Goal: Task Accomplishment & Management: Manage account settings

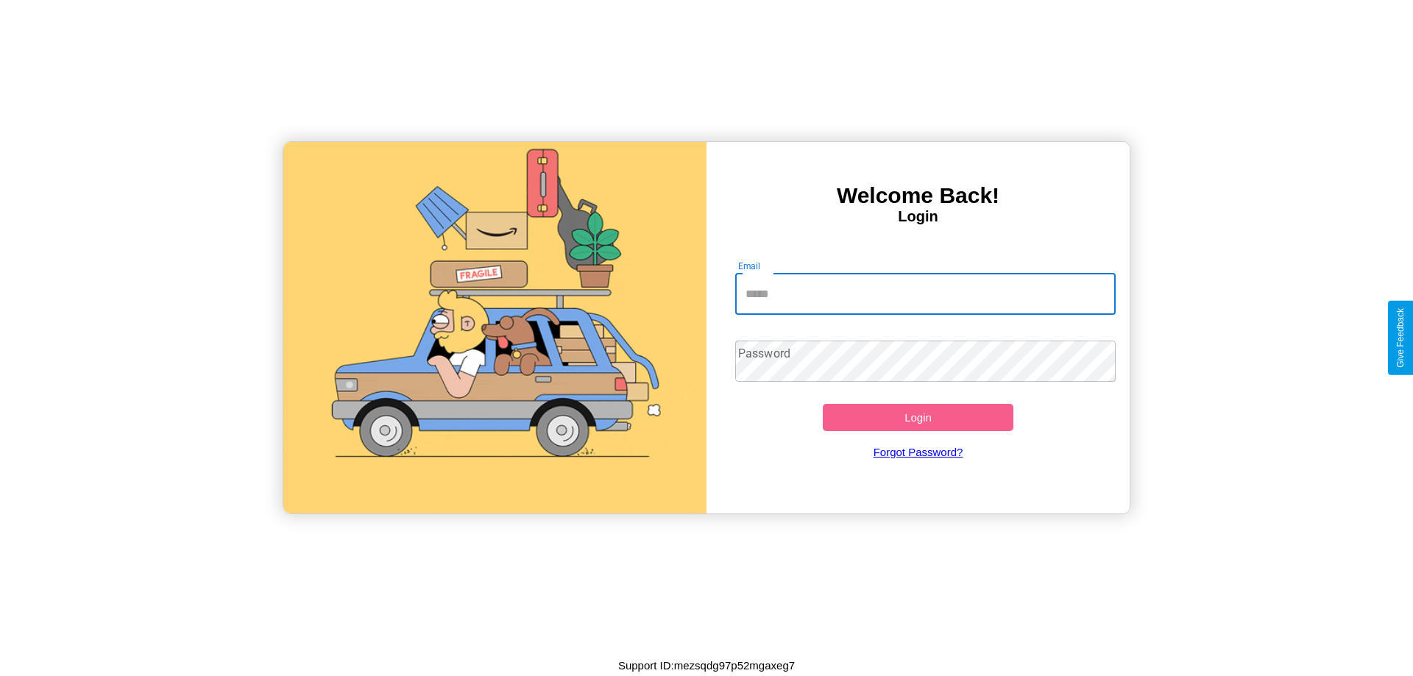
click at [925, 294] on input "Email" at bounding box center [925, 294] width 381 height 41
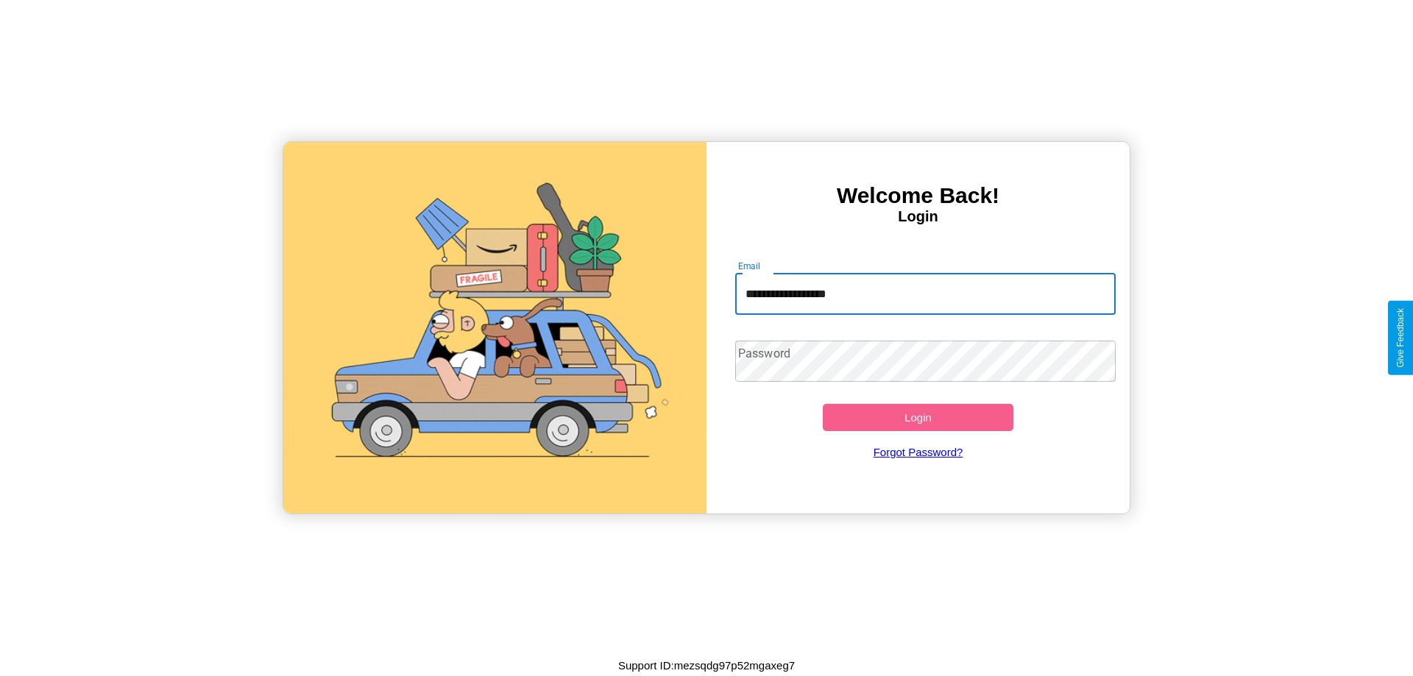
type input "**********"
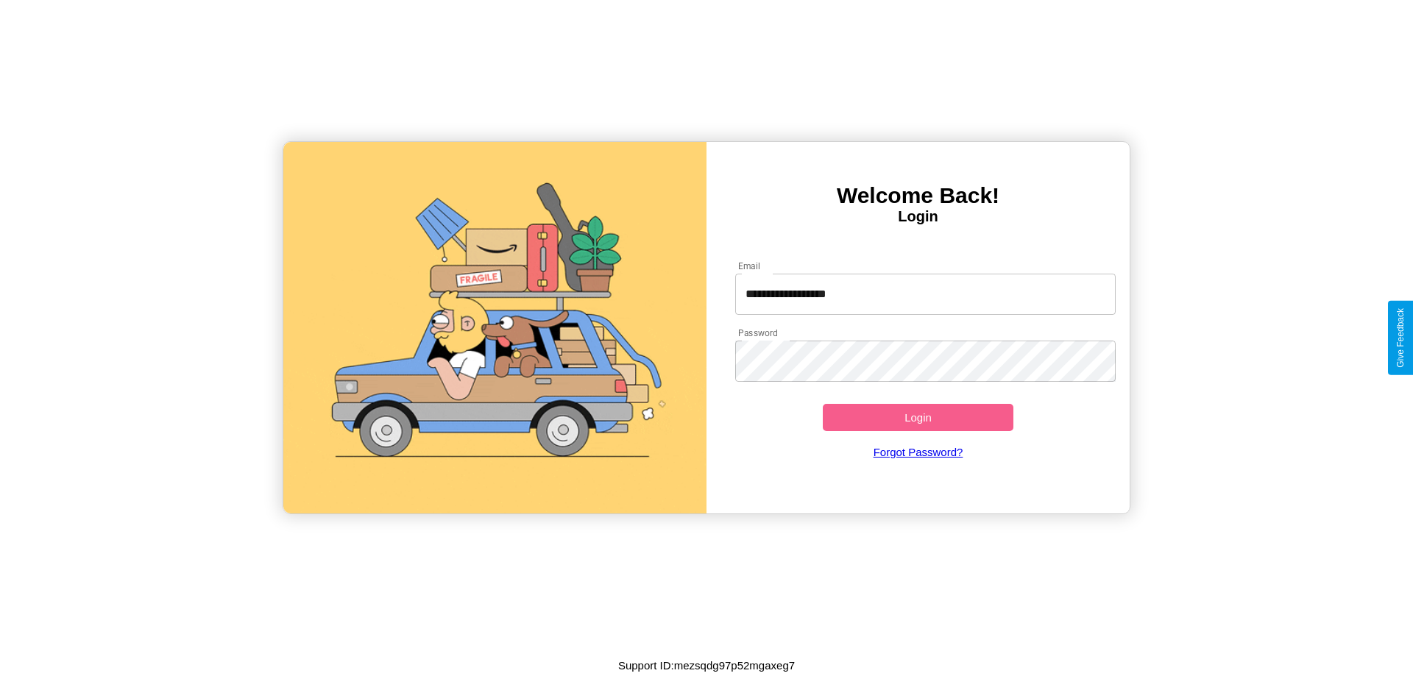
click at [917, 417] on button "Login" at bounding box center [917, 417] width 191 height 27
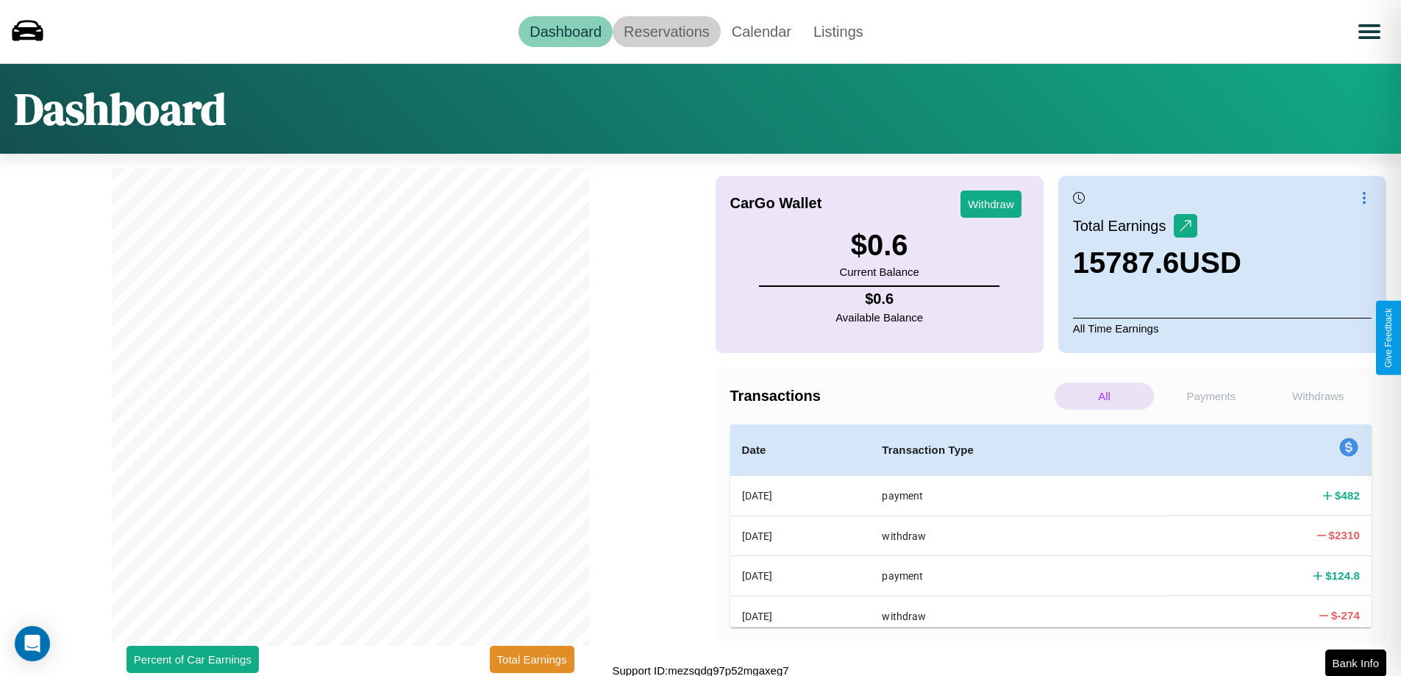
click at [667, 31] on link "Reservations" at bounding box center [667, 31] width 108 height 31
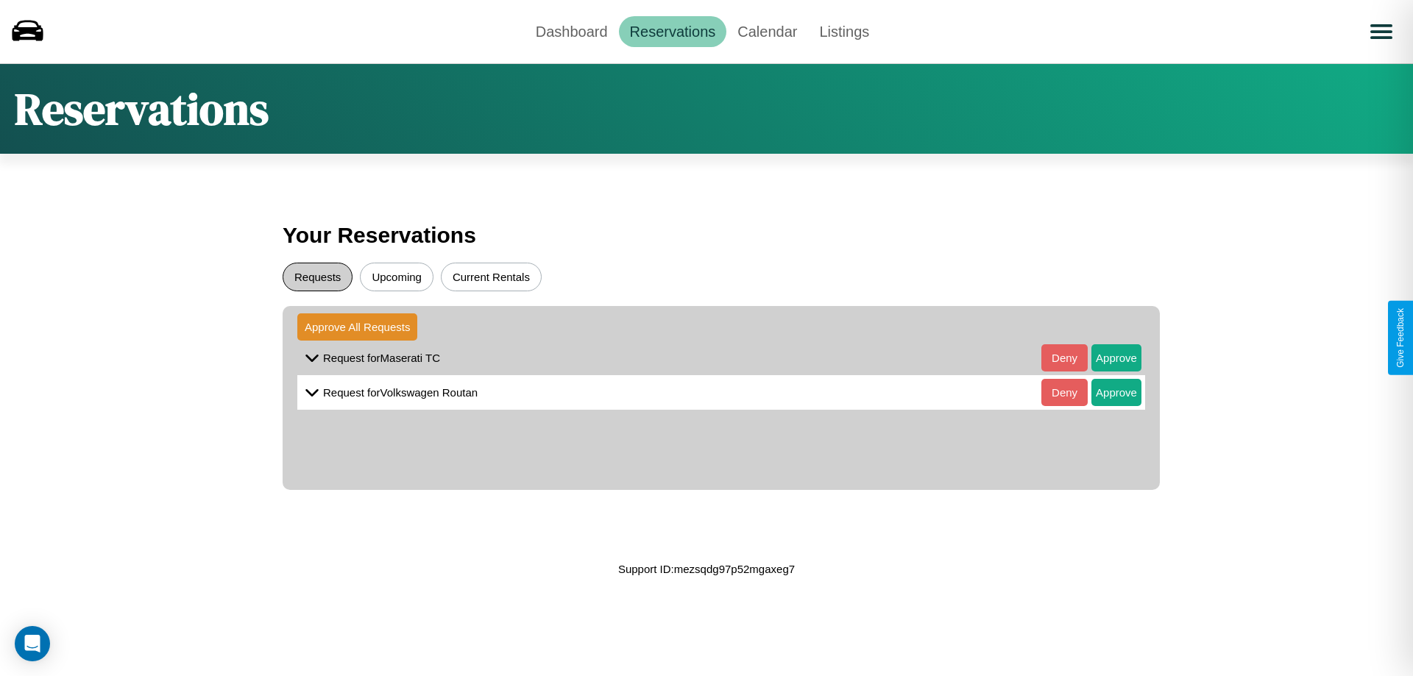
click at [317, 277] on button "Requests" at bounding box center [318, 277] width 70 height 29
click at [1105, 358] on button "Approve" at bounding box center [1116, 357] width 50 height 27
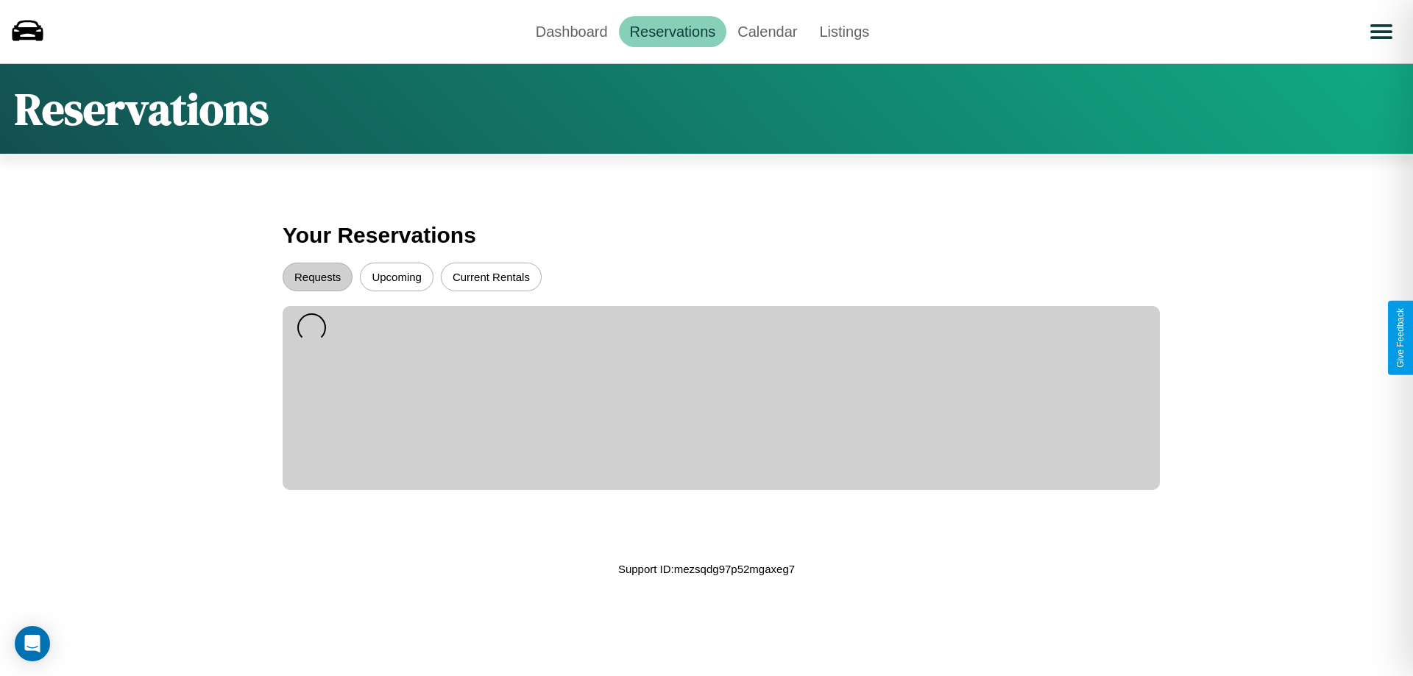
click at [491, 277] on button "Current Rentals" at bounding box center [491, 277] width 101 height 29
click at [571, 31] on link "Dashboard" at bounding box center [572, 31] width 94 height 31
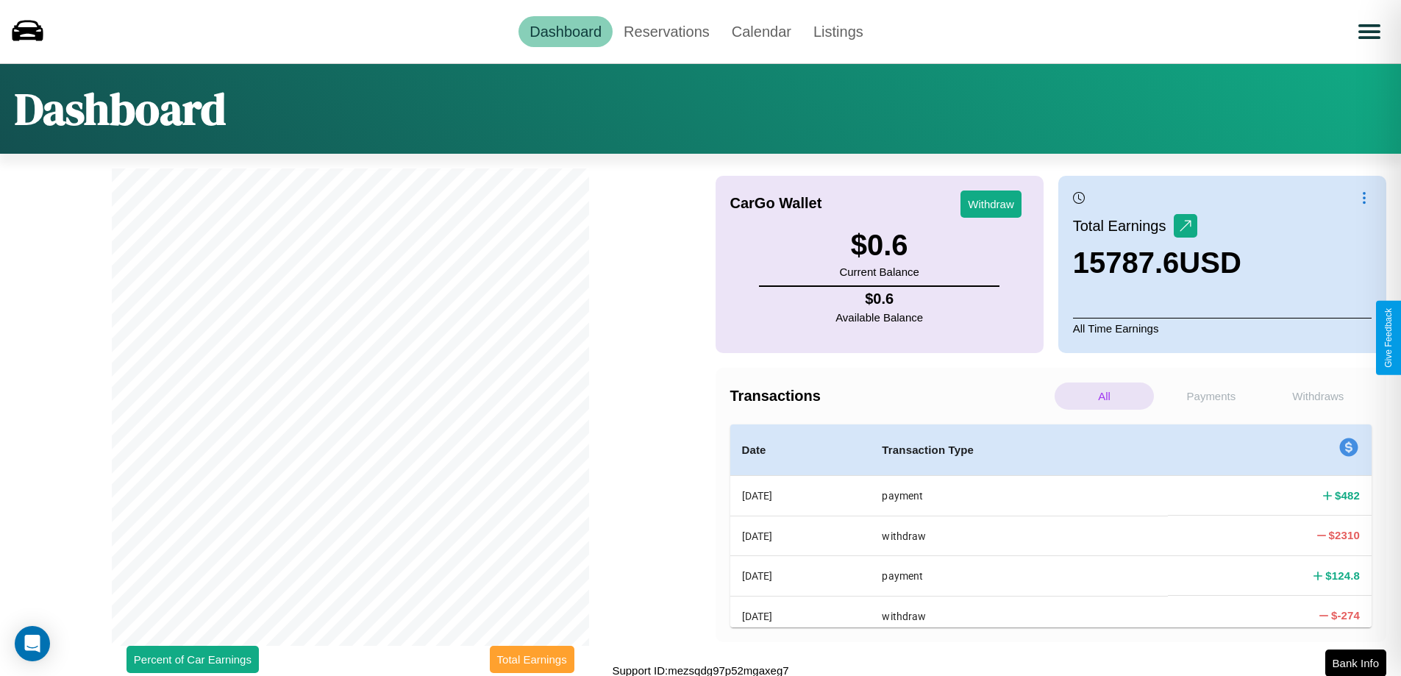
click at [532, 659] on button "Total Earnings" at bounding box center [532, 659] width 85 height 27
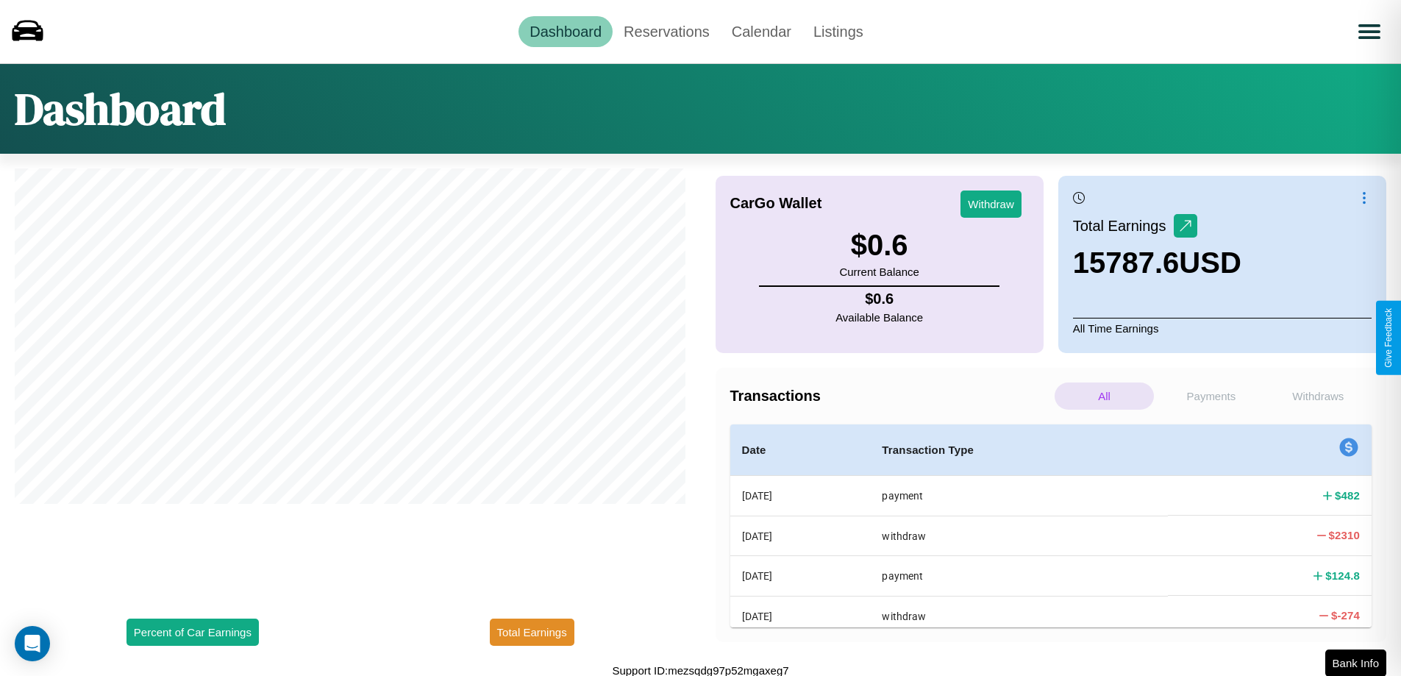
click at [1211, 396] on p "Payments" at bounding box center [1211, 396] width 99 height 27
click at [1318, 396] on p "Withdraws" at bounding box center [1318, 396] width 99 height 27
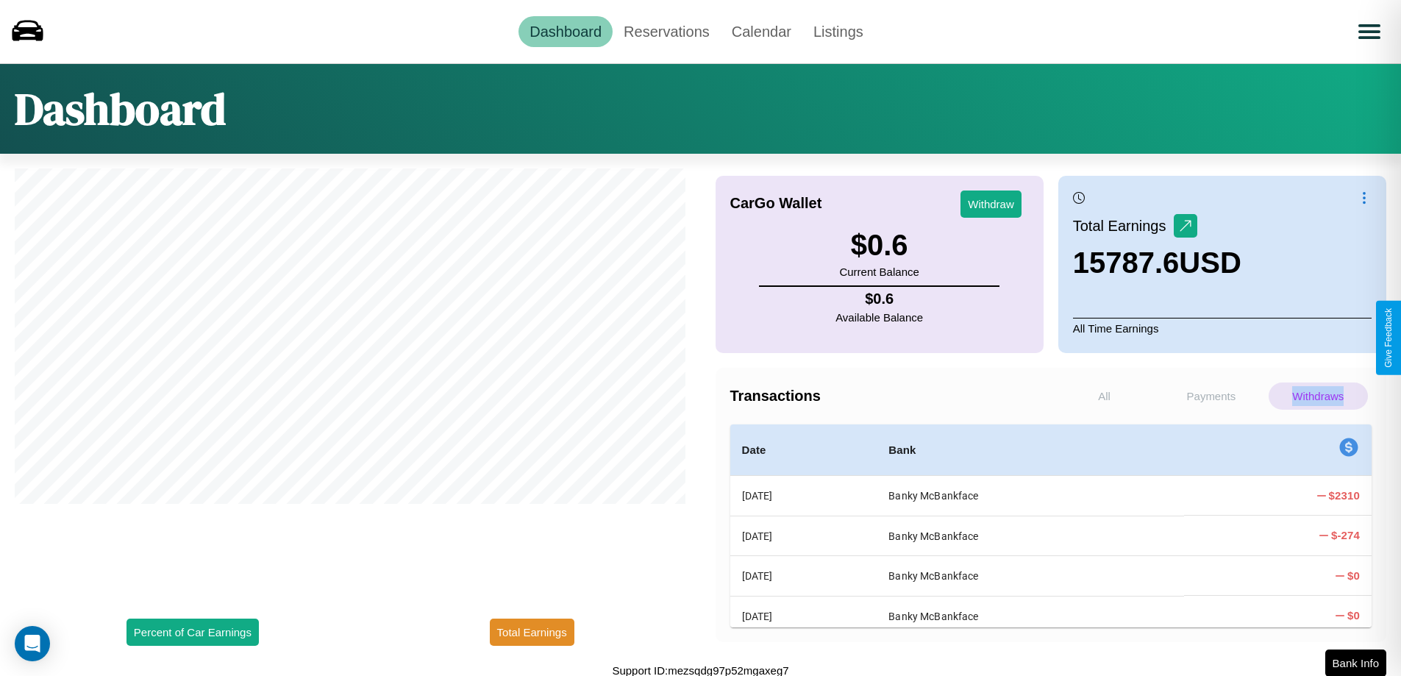
click at [1318, 396] on p "Withdraws" at bounding box center [1318, 396] width 99 height 27
click at [1211, 396] on p "Payments" at bounding box center [1211, 396] width 99 height 27
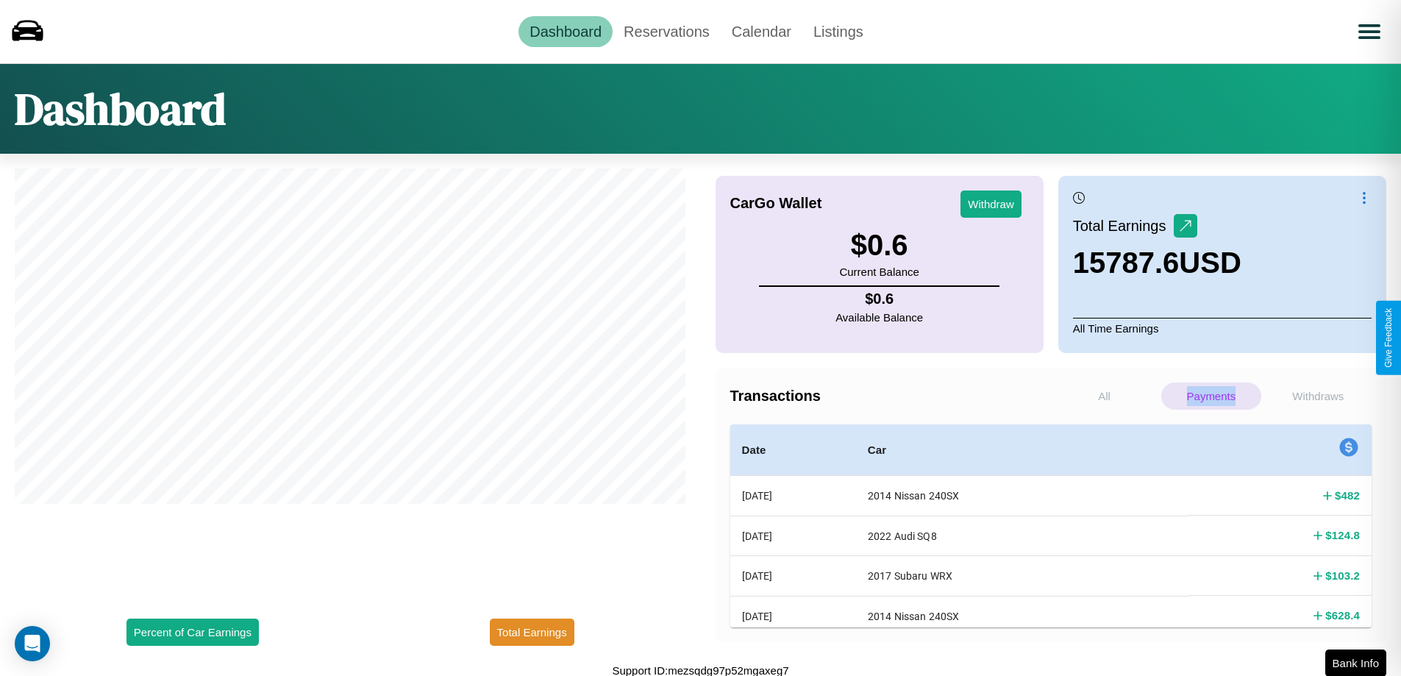
scroll to position [4, 0]
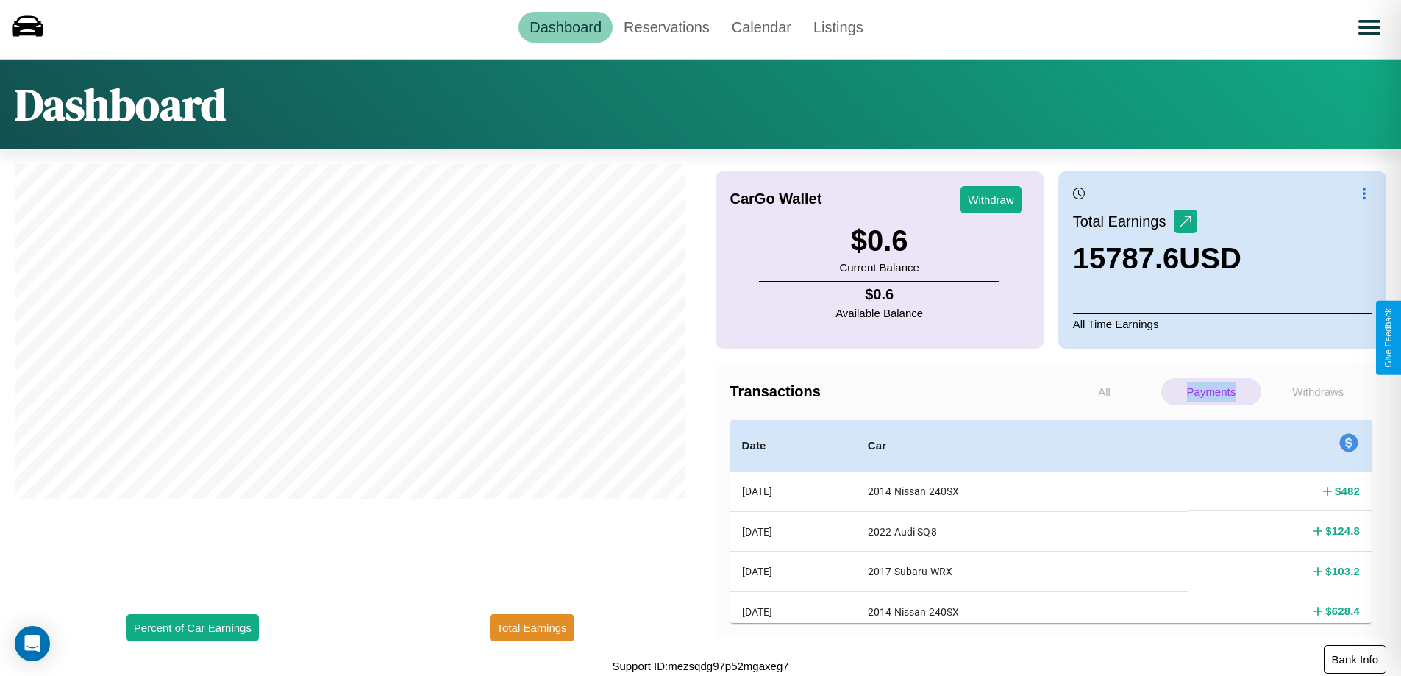
click at [1355, 659] on button "Bank Info" at bounding box center [1355, 659] width 63 height 29
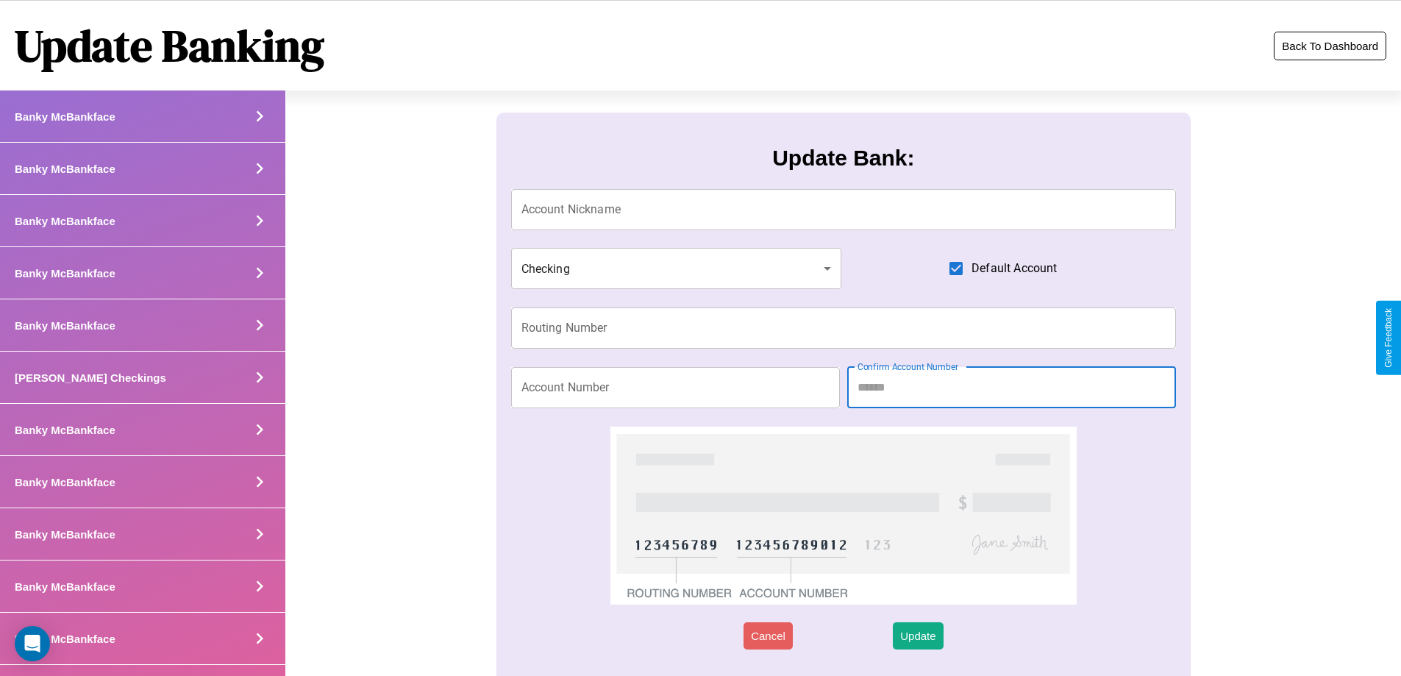
click at [1330, 46] on button "Back To Dashboard" at bounding box center [1330, 46] width 113 height 29
